Goal: Task Accomplishment & Management: Complete application form

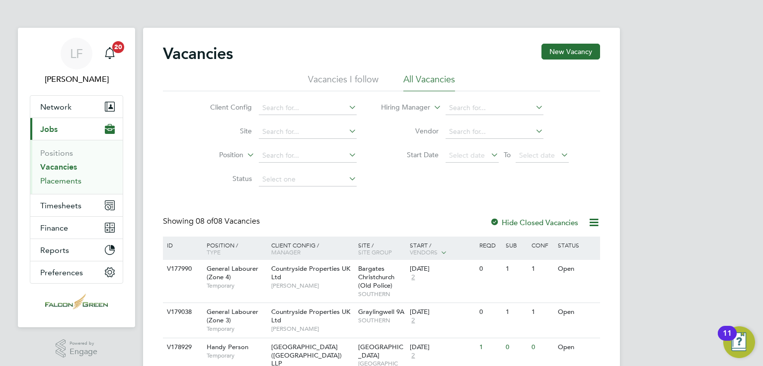
click at [56, 182] on link "Placements" at bounding box center [60, 180] width 41 height 9
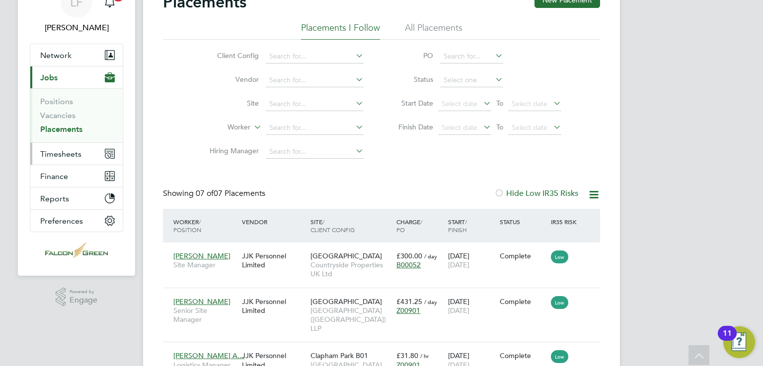
click at [61, 154] on span "Timesheets" at bounding box center [60, 153] width 41 height 9
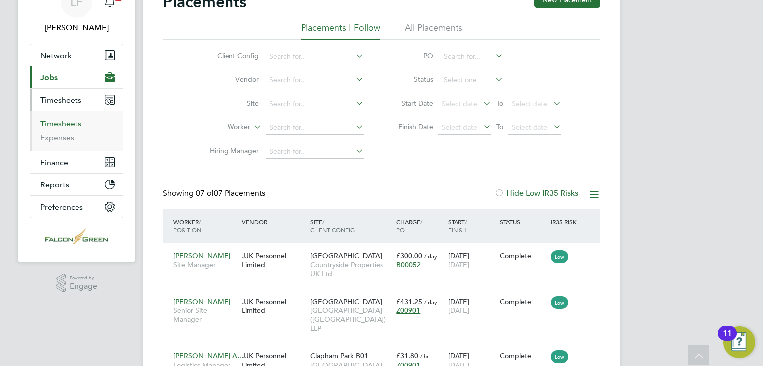
click at [59, 127] on link "Timesheets" at bounding box center [60, 123] width 41 height 9
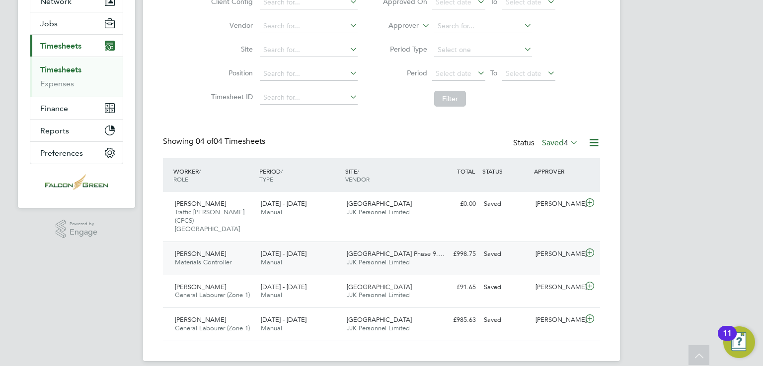
click at [549, 251] on div "[PERSON_NAME]" at bounding box center [557, 254] width 52 height 16
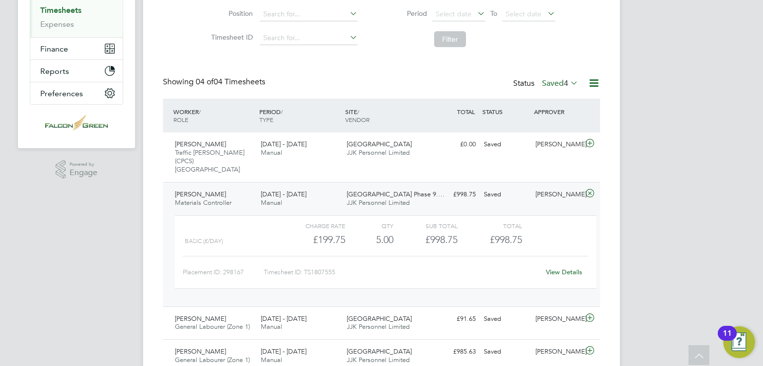
click at [562, 268] on link "View Details" at bounding box center [564, 272] width 36 height 8
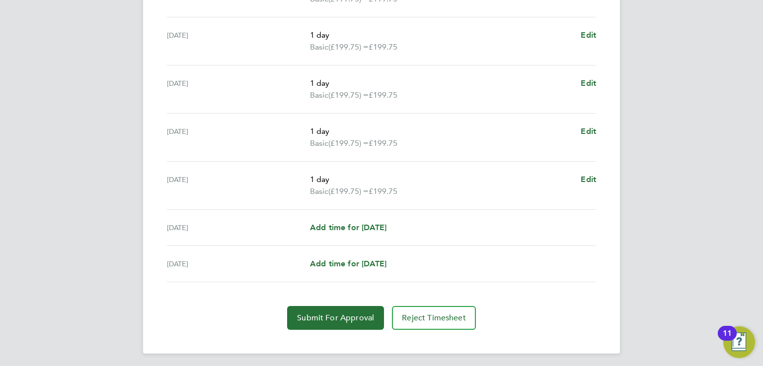
scroll to position [348, 0]
click at [352, 322] on button "Submit For Approval" at bounding box center [335, 318] width 97 height 24
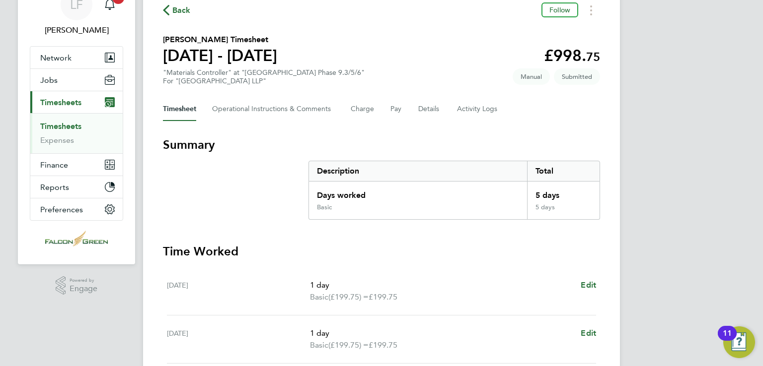
scroll to position [0, 0]
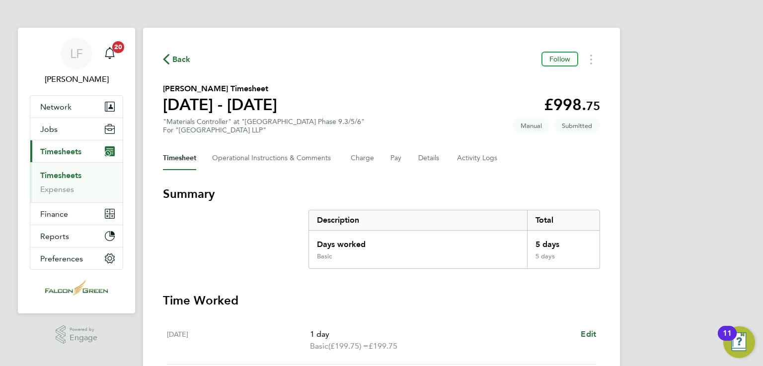
click at [67, 173] on link "Timesheets" at bounding box center [60, 175] width 41 height 9
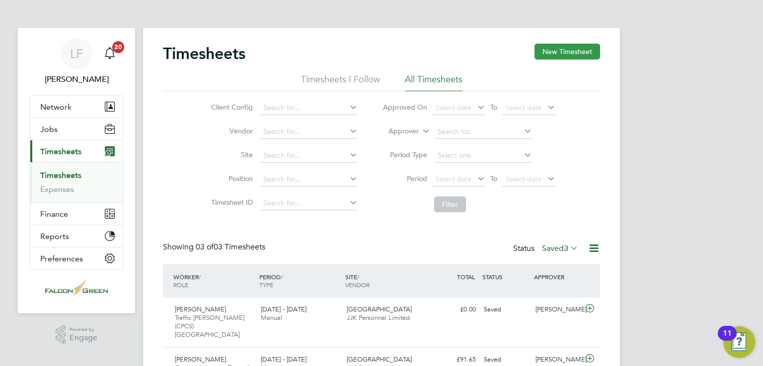
click at [539, 54] on button "New Timesheet" at bounding box center [567, 52] width 66 height 16
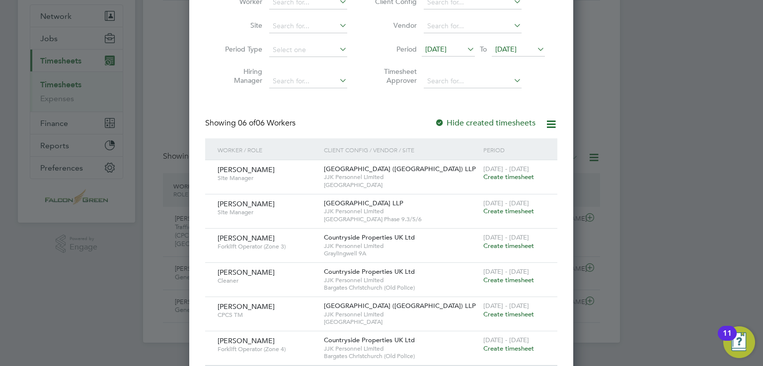
scroll to position [89, 0]
click at [494, 176] on span "Create timesheet" at bounding box center [508, 179] width 51 height 8
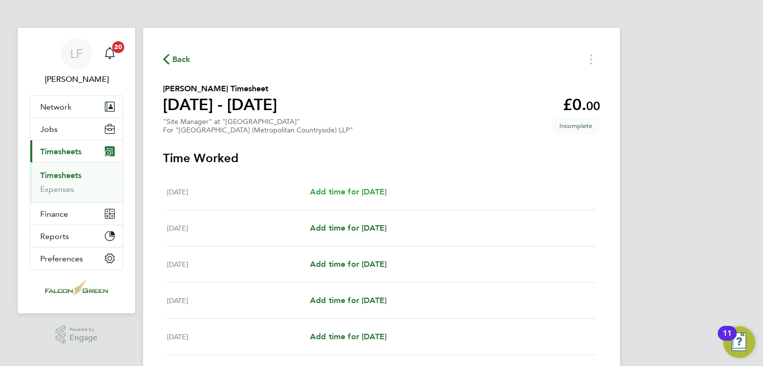
click at [326, 193] on span "Add time for Mon 18 Aug" at bounding box center [348, 191] width 76 height 9
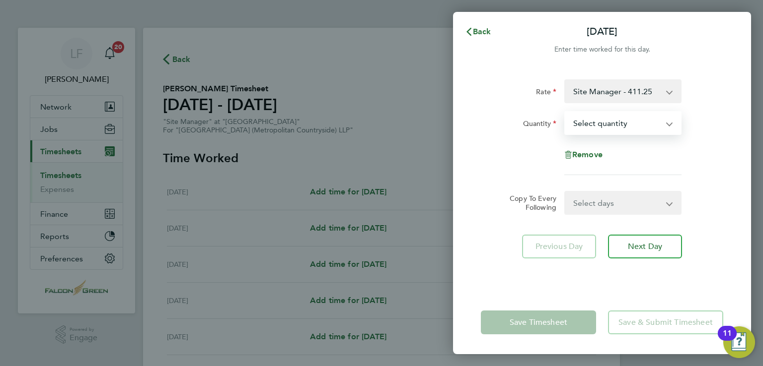
click at [593, 119] on select "Select quantity 0.5 1" at bounding box center [616, 123] width 103 height 22
select select "1"
click at [565, 112] on select "Select quantity 0.5 1" at bounding box center [616, 123] width 103 height 22
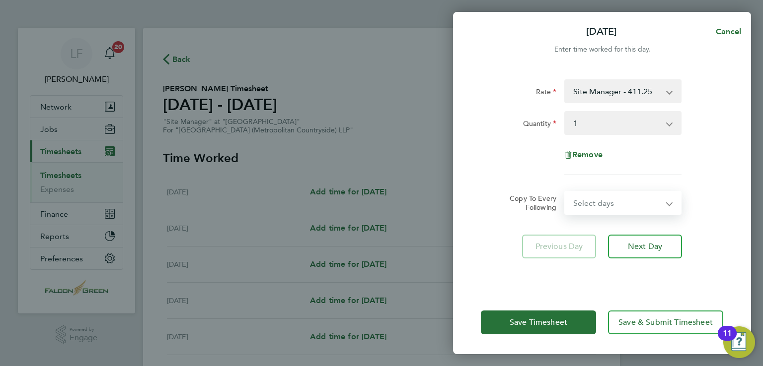
click at [584, 202] on select "Select days Day Weekday (Mon-Fri) Weekend (Sat-Sun) Tuesday Wednesday Thursday …" at bounding box center [617, 203] width 104 height 22
select select "WEEKDAY"
click at [565, 192] on select "Select days Day Weekday (Mon-Fri) Weekend (Sat-Sun) Tuesday Wednesday Thursday …" at bounding box center [617, 203] width 104 height 22
select select "2025-08-24"
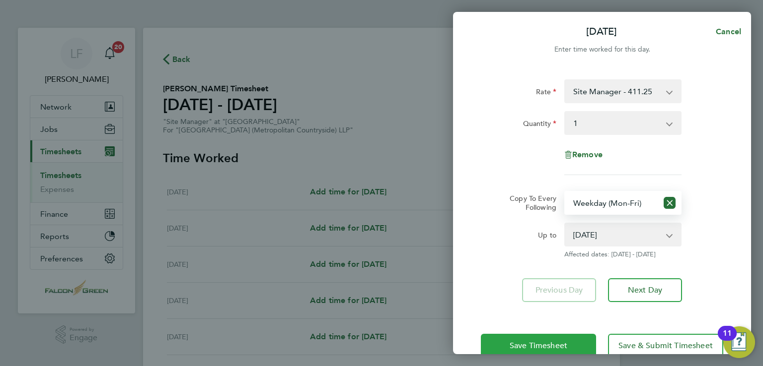
click at [553, 341] on span "Save Timesheet" at bounding box center [538, 346] width 58 height 10
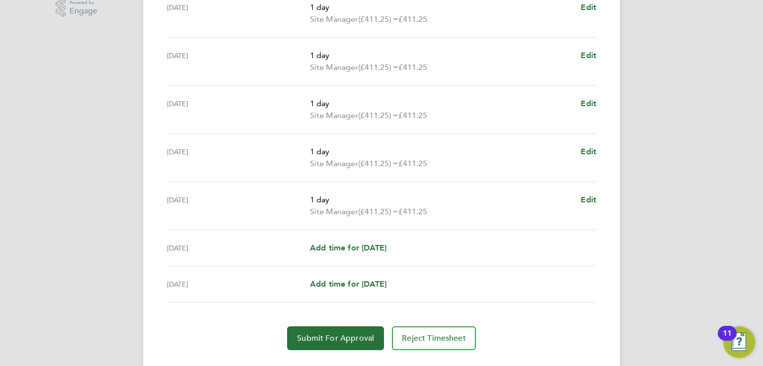
scroll to position [327, 0]
click at [338, 245] on span "Add time for Sat 23 Aug" at bounding box center [348, 248] width 76 height 9
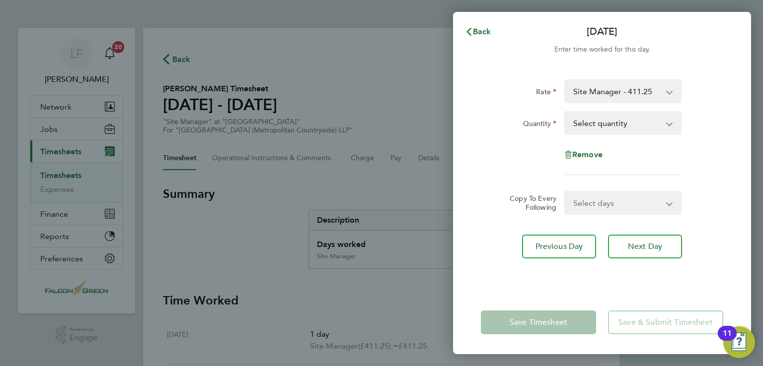
click at [577, 128] on select "Select quantity 0.5 1" at bounding box center [616, 123] width 103 height 22
select select "1"
click at [565, 112] on select "Select quantity 0.5 1" at bounding box center [616, 123] width 103 height 22
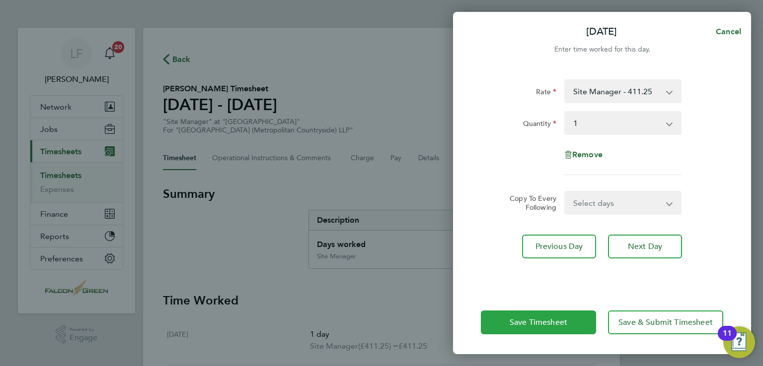
click at [557, 321] on span "Save Timesheet" at bounding box center [538, 323] width 58 height 10
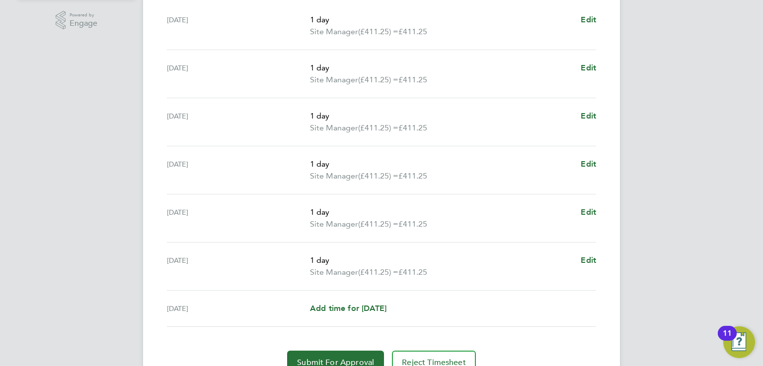
scroll to position [361, 0]
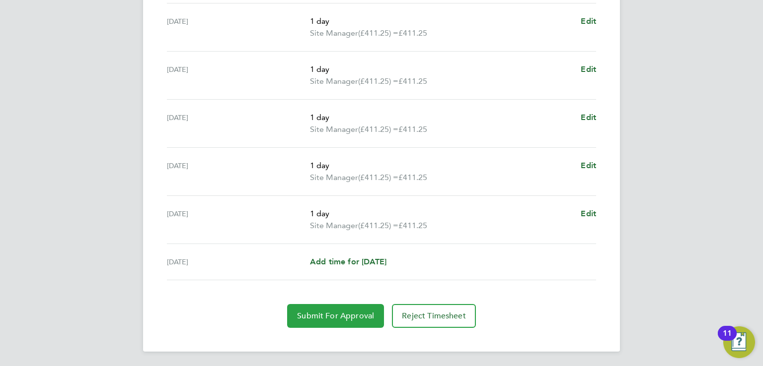
click at [342, 319] on span "Submit For Approval" at bounding box center [335, 316] width 77 height 10
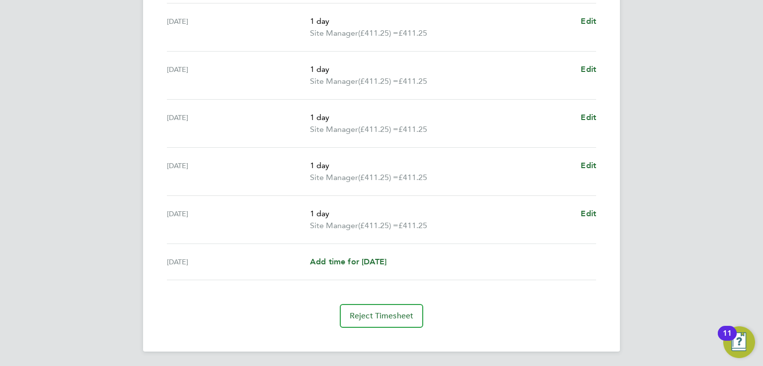
scroll to position [0, 0]
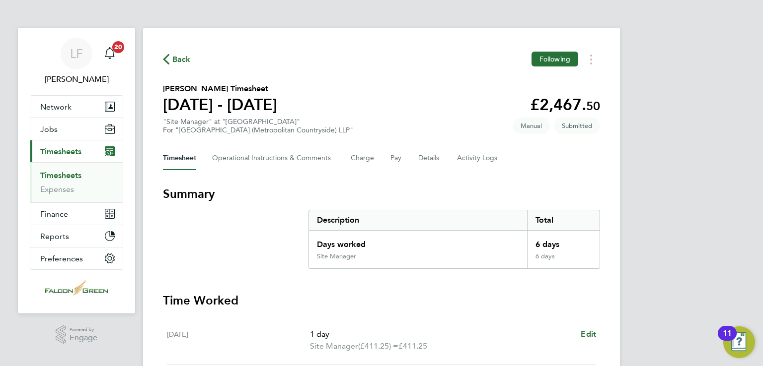
click at [66, 176] on link "Timesheets" at bounding box center [60, 175] width 41 height 9
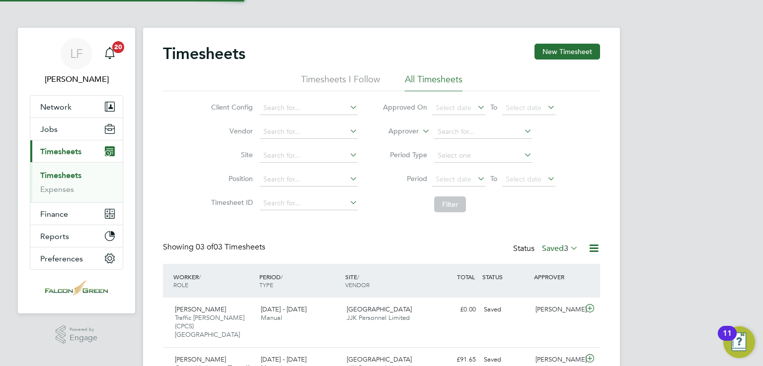
scroll to position [4, 5]
click at [573, 59] on button "New Timesheet" at bounding box center [567, 52] width 66 height 16
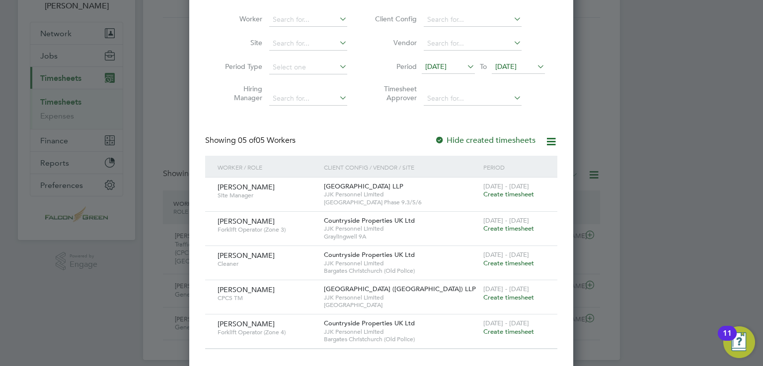
click at [517, 195] on span "Create timesheet" at bounding box center [508, 194] width 51 height 8
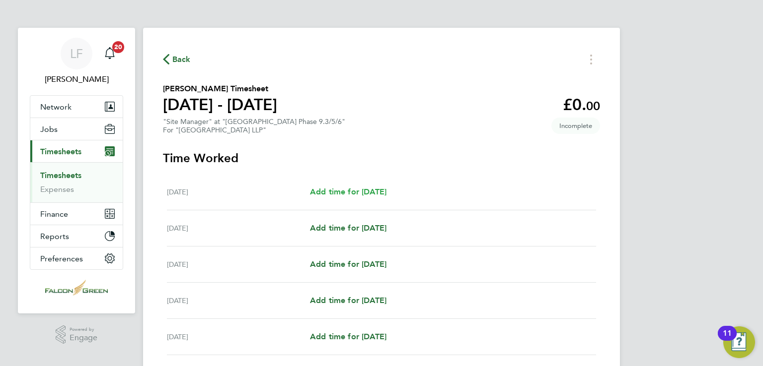
drag, startPoint x: 364, startPoint y: 191, endPoint x: 337, endPoint y: 193, distance: 27.4
click at [337, 193] on span "Add time for Mon 18 Aug" at bounding box center [348, 191] width 76 height 9
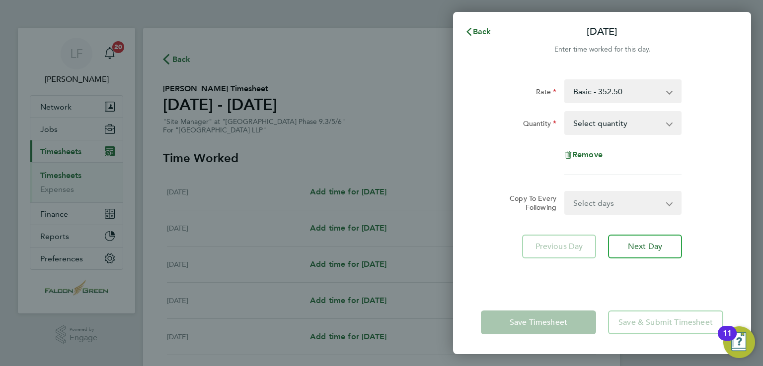
click at [593, 124] on select "Select quantity 0.5 1" at bounding box center [616, 123] width 103 height 22
select select "1"
click at [565, 112] on select "Select quantity 0.5 1" at bounding box center [616, 123] width 103 height 22
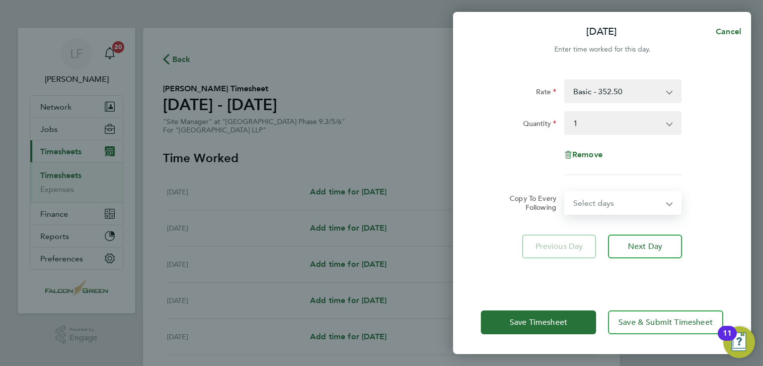
click at [594, 206] on select "Select days Day Weekday (Mon-Fri) Weekend (Sat-Sun) Tuesday Wednesday Thursday …" at bounding box center [617, 203] width 104 height 22
select select "WEEKDAY"
click at [565, 192] on select "Select days Day Weekday (Mon-Fri) Weekend (Sat-Sun) Tuesday Wednesday Thursday …" at bounding box center [617, 203] width 104 height 22
select select "2025-08-24"
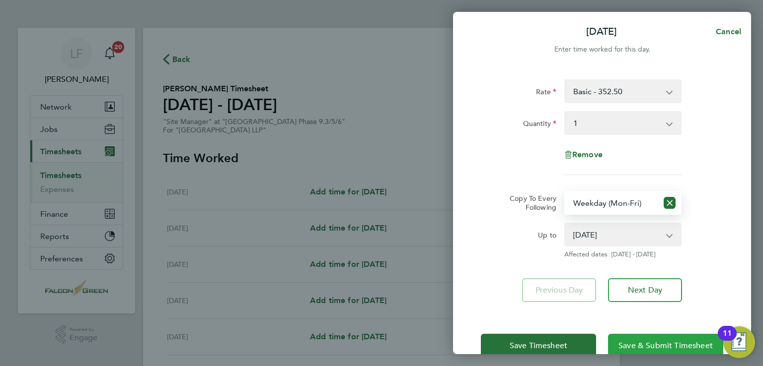
click at [677, 348] on span "Save & Submit Timesheet" at bounding box center [665, 346] width 94 height 10
